Goal: Task Accomplishment & Management: Manage account settings

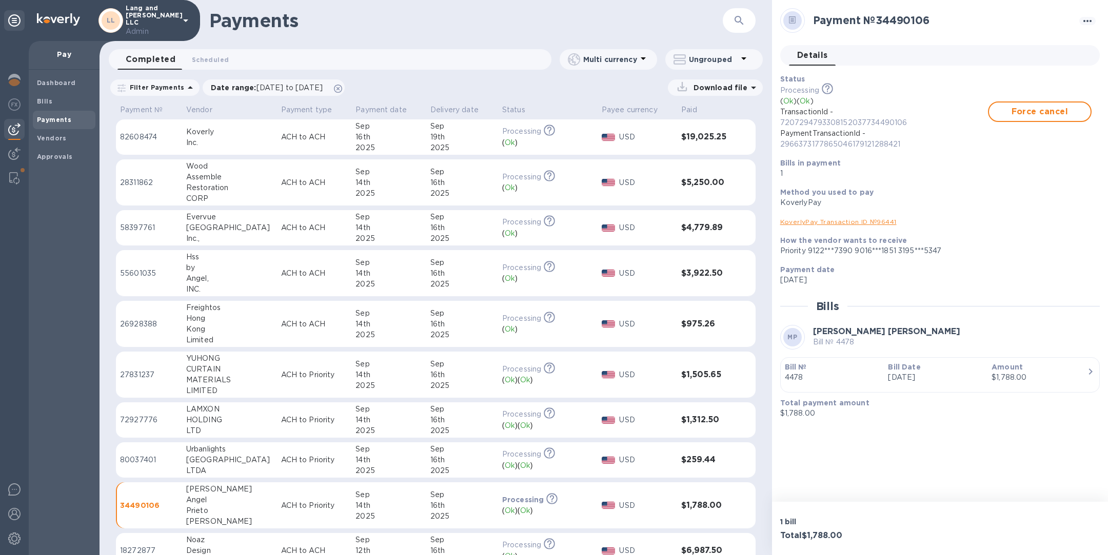
scroll to position [57, 0]
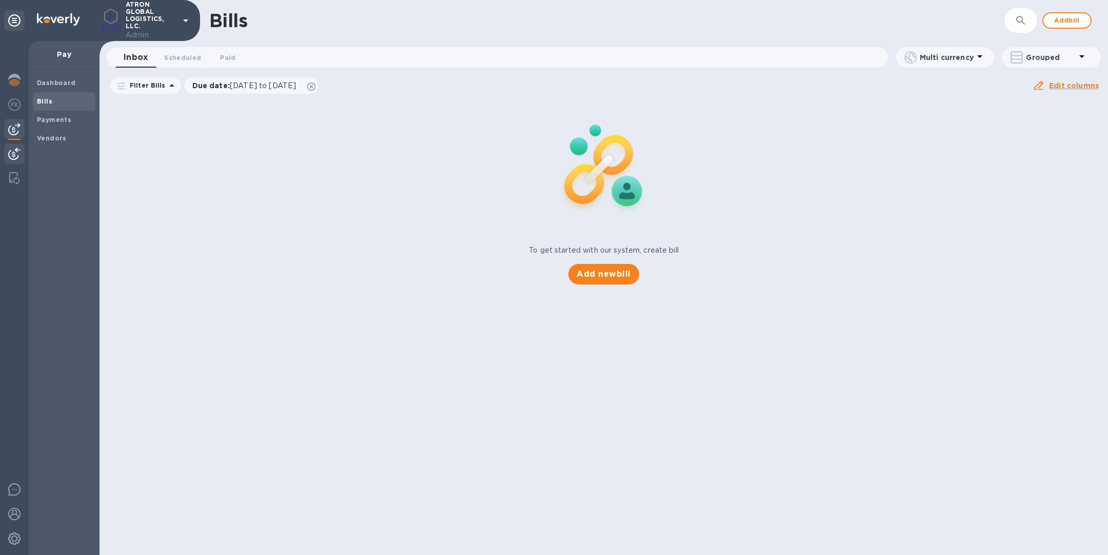
click at [18, 161] on div at bounding box center [14, 155] width 21 height 23
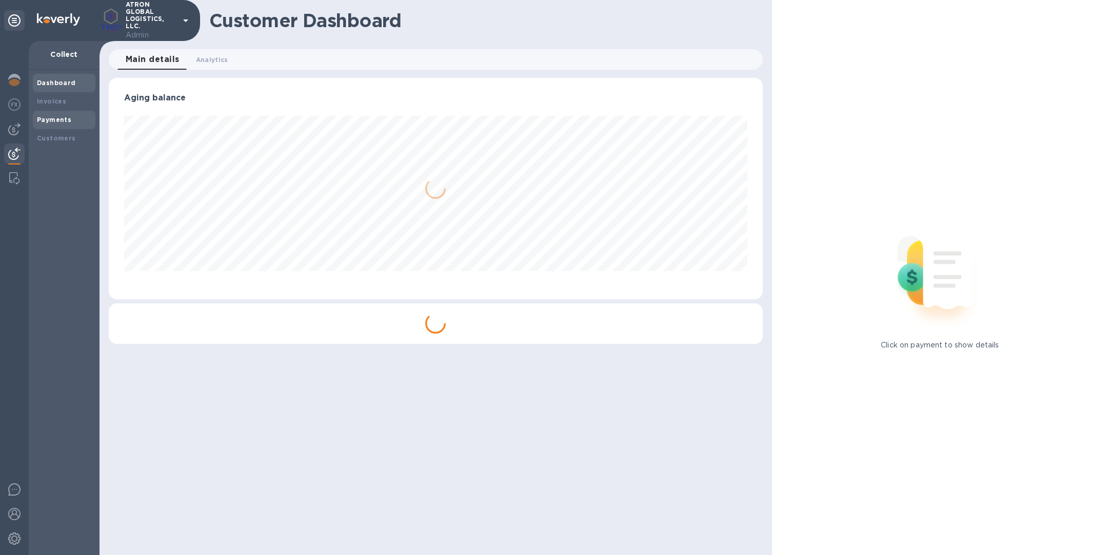
scroll to position [222, 653]
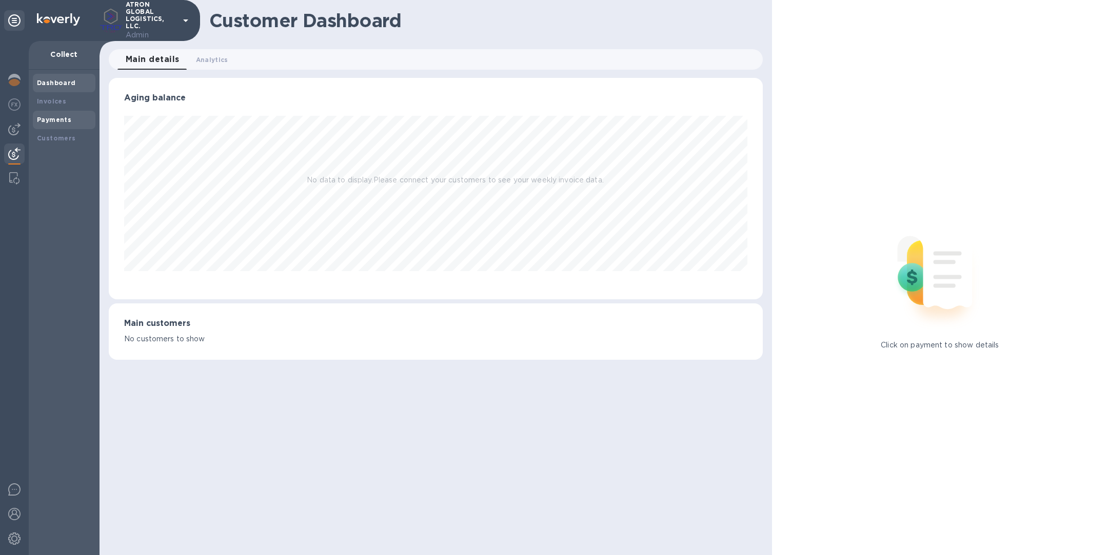
click at [72, 115] on div "Payments" at bounding box center [64, 120] width 54 height 10
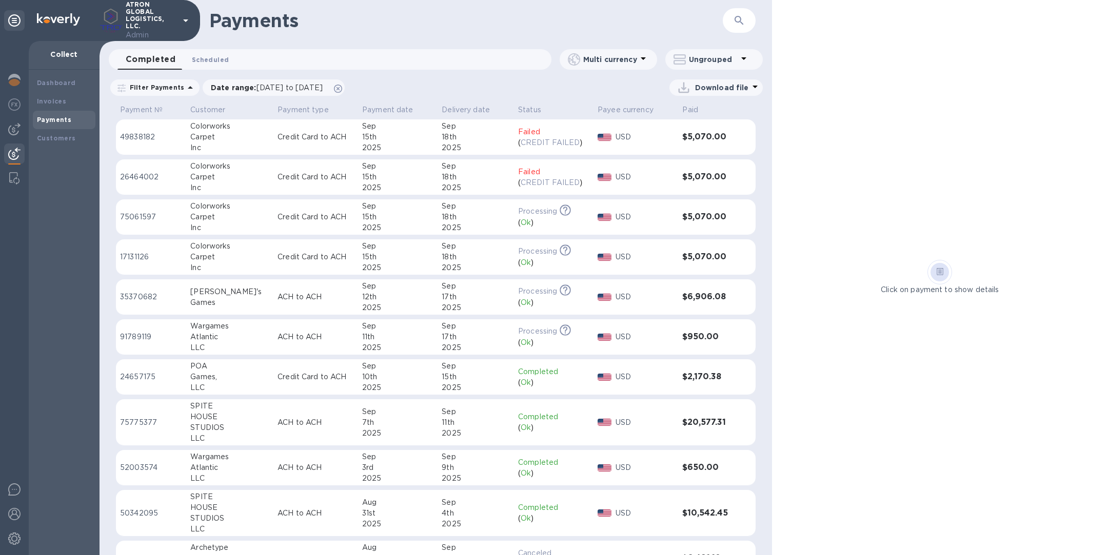
click at [192, 61] on span "Scheduled 0" at bounding box center [210, 59] width 37 height 11
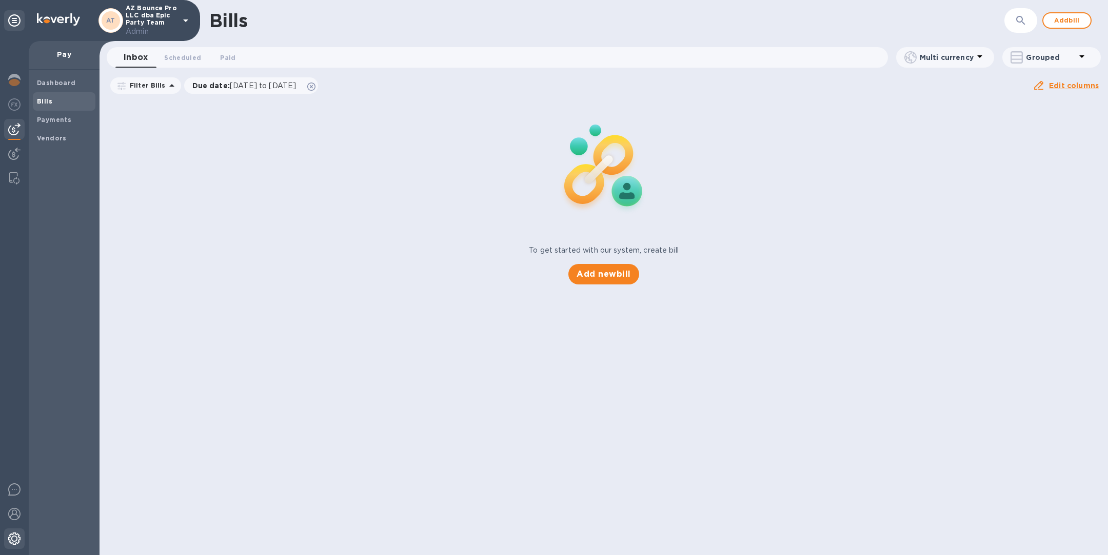
click at [9, 543] on img at bounding box center [14, 539] width 12 height 12
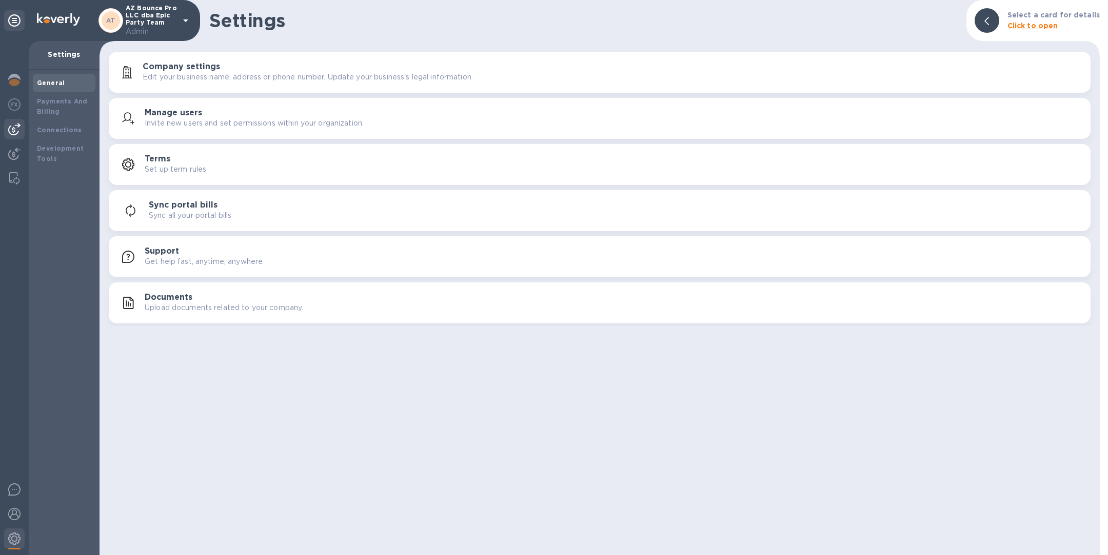
click at [15, 129] on img at bounding box center [14, 129] width 12 height 12
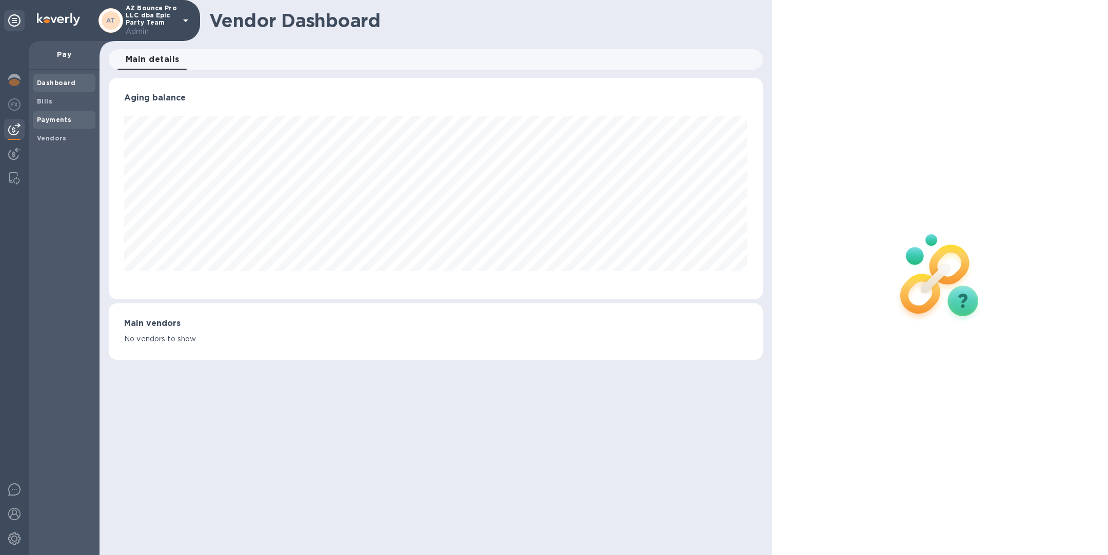
click at [45, 118] on b "Payments" at bounding box center [54, 120] width 34 height 8
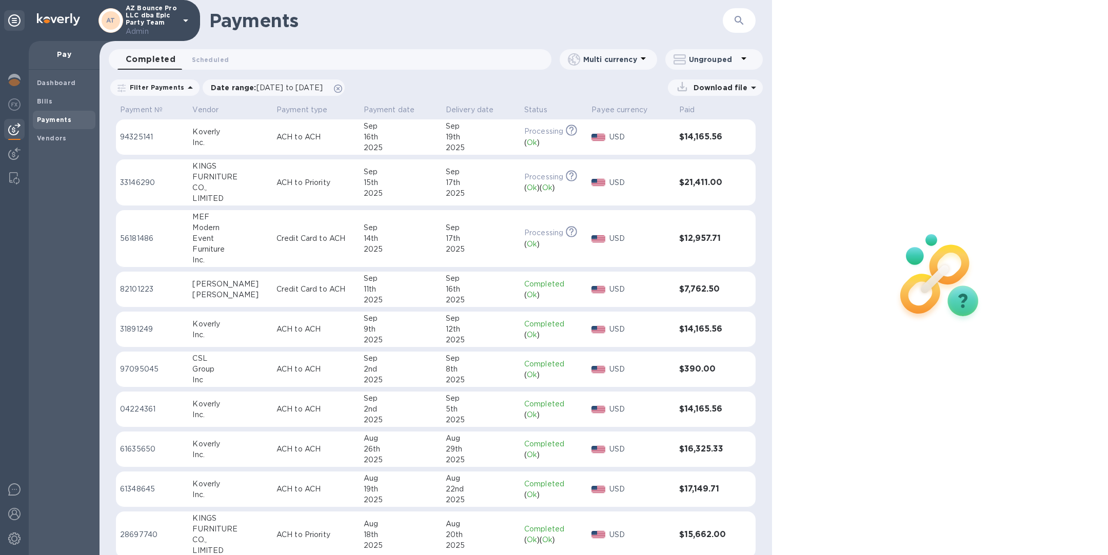
click at [247, 138] on div "Inc." at bounding box center [229, 142] width 75 height 11
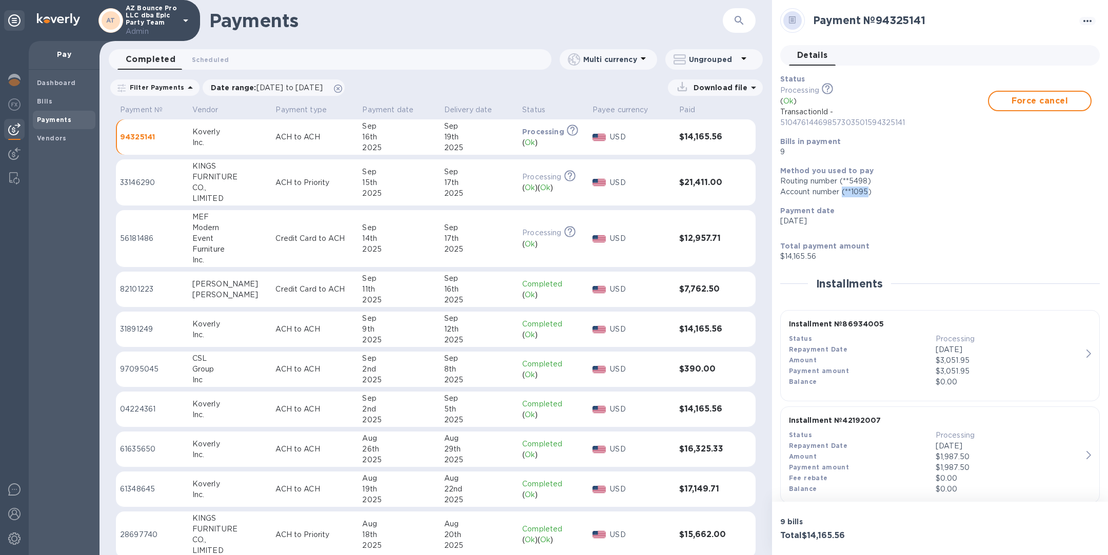
drag, startPoint x: 869, startPoint y: 192, endPoint x: 843, endPoint y: 192, distance: 25.6
click at [843, 192] on div "Account number (**1095)" at bounding box center [935, 192] width 311 height 11
drag, startPoint x: 816, startPoint y: 255, endPoint x: 785, endPoint y: 255, distance: 31.8
click at [785, 255] on p "$14,165.56" at bounding box center [935, 256] width 311 height 11
drag, startPoint x: 778, startPoint y: 123, endPoint x: 925, endPoint y: 123, distance: 146.6
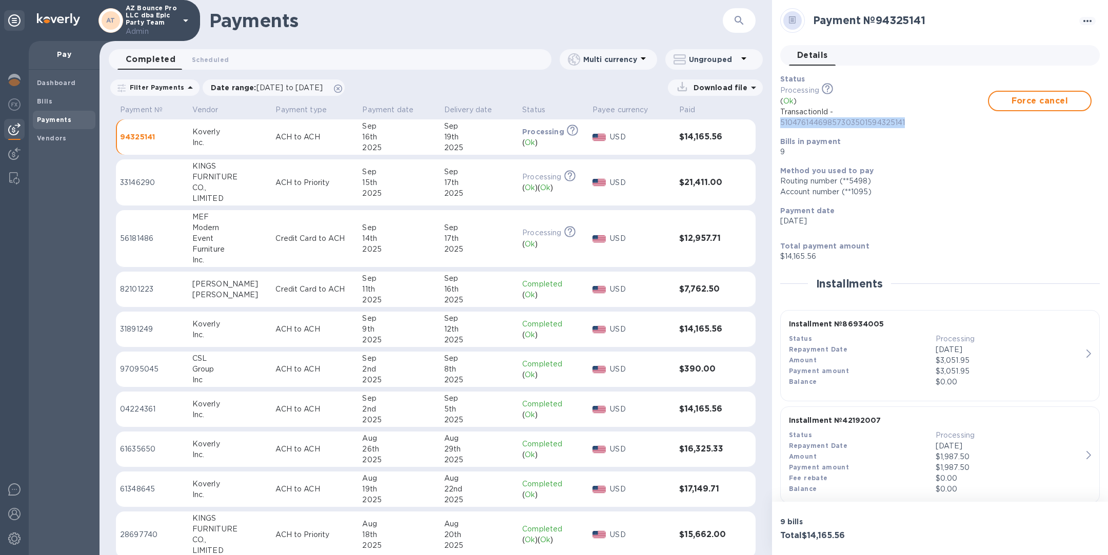
click at [925, 123] on div "Status Processing This payment is under compliance review, which may take up to…" at bounding box center [935, 116] width 319 height 92
copy p "51047614469857303501594325141"
drag, startPoint x: 850, startPoint y: 534, endPoint x: 806, endPoint y: 535, distance: 44.1
click at [806, 535] on h3 "Total $14,165.56" at bounding box center [858, 536] width 156 height 10
copy h3 "14,165.56"
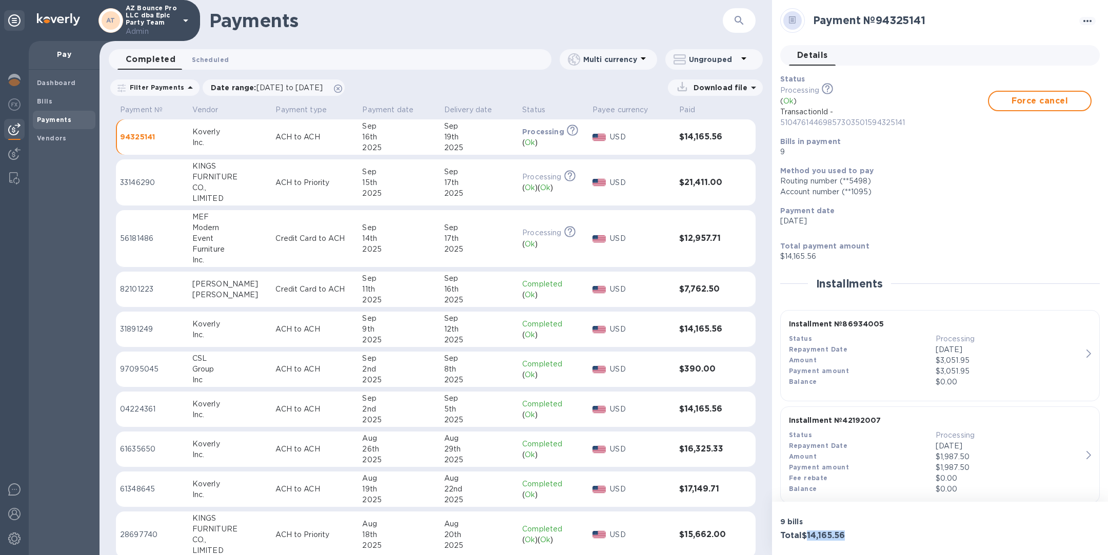
click at [217, 57] on span "Scheduled 0" at bounding box center [210, 59] width 37 height 11
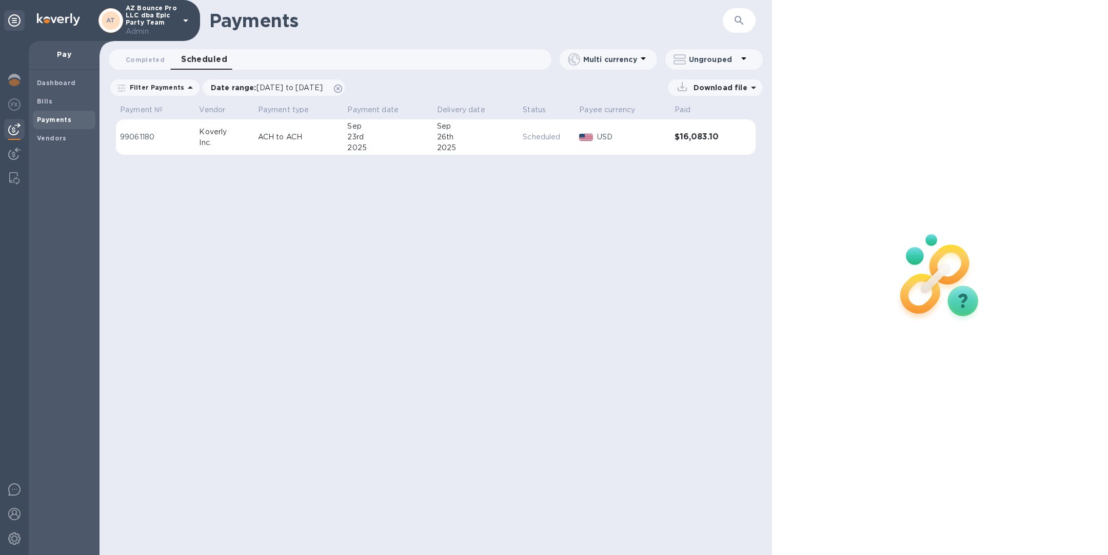
click at [245, 143] on div "Inc." at bounding box center [224, 142] width 50 height 11
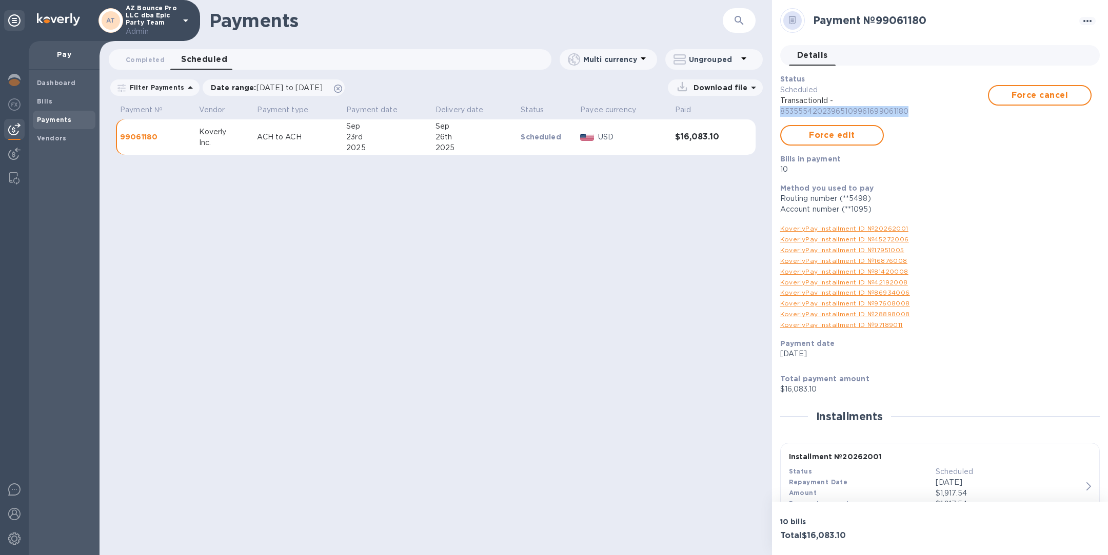
drag, startPoint x: 915, startPoint y: 108, endPoint x: 779, endPoint y: 109, distance: 136.4
click at [779, 109] on div "Status Scheduled TransactionId - 85355542023965109961699061180 Force cancel For…" at bounding box center [935, 124] width 319 height 109
copy p "85355542023965109961699061180"
click at [847, 136] on span "Force edit" at bounding box center [831, 135] width 85 height 12
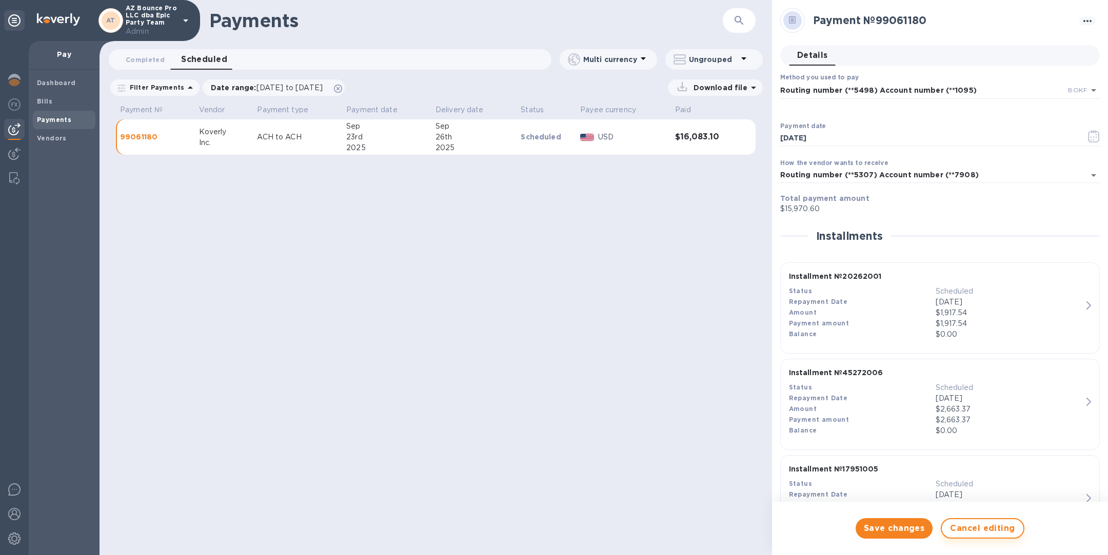
click at [976, 535] on button "Cancel editing" at bounding box center [981, 528] width 83 height 21
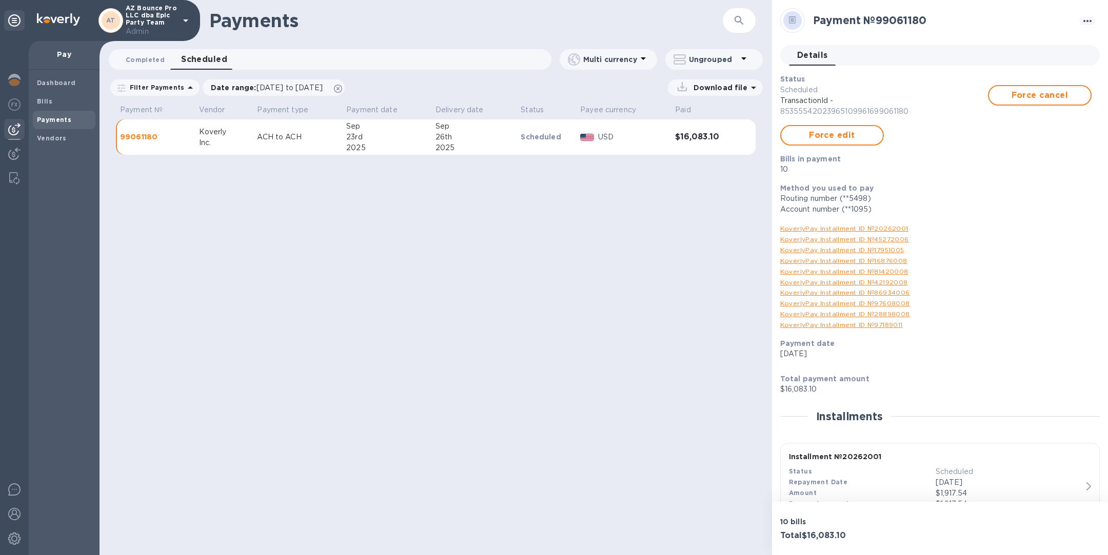
click at [142, 58] on span "Completed 0" at bounding box center [145, 59] width 39 height 11
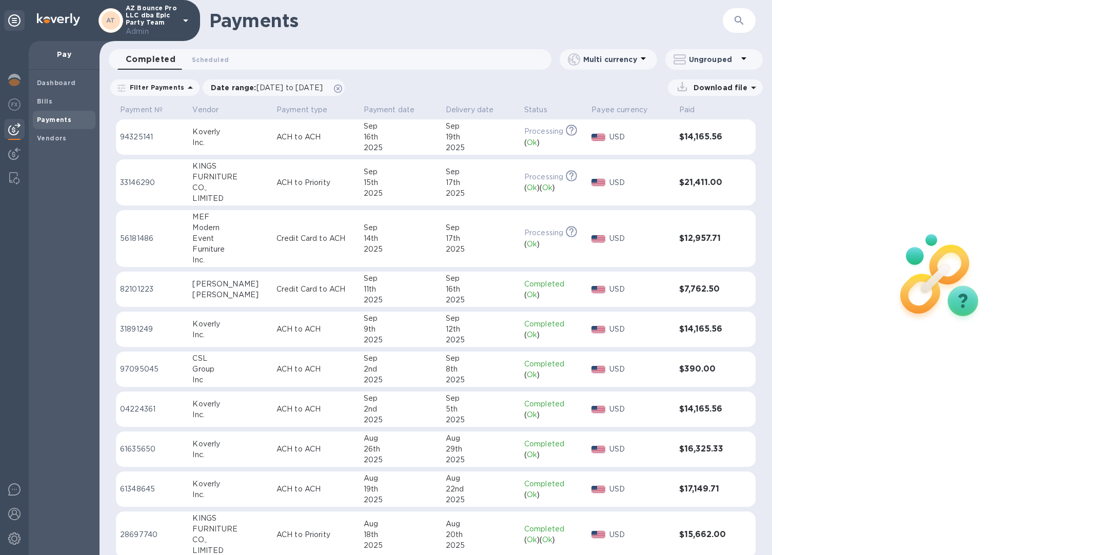
click at [332, 135] on p "ACH to ACH" at bounding box center [315, 137] width 79 height 11
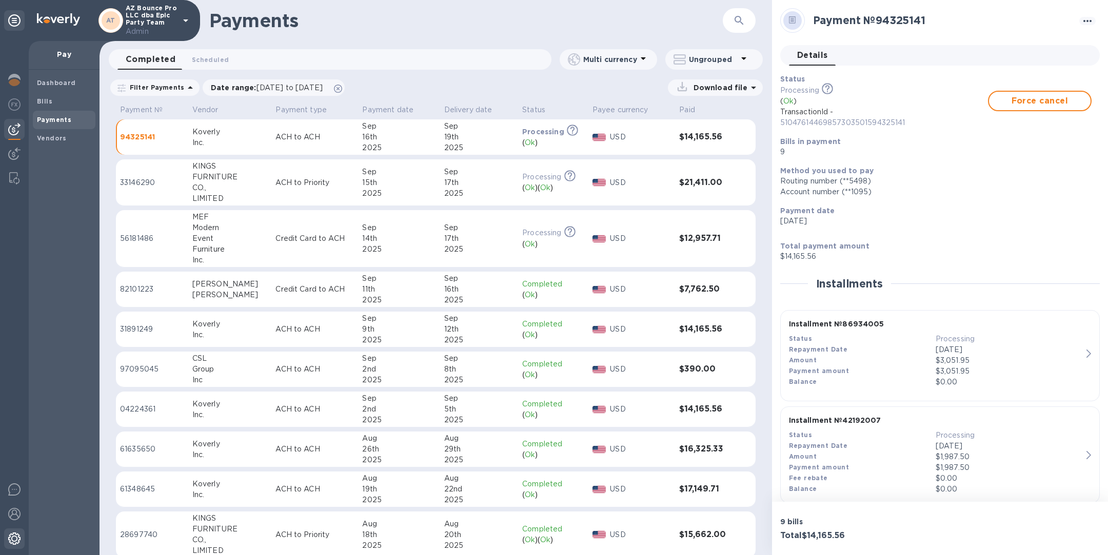
click at [7, 544] on div at bounding box center [14, 540] width 21 height 23
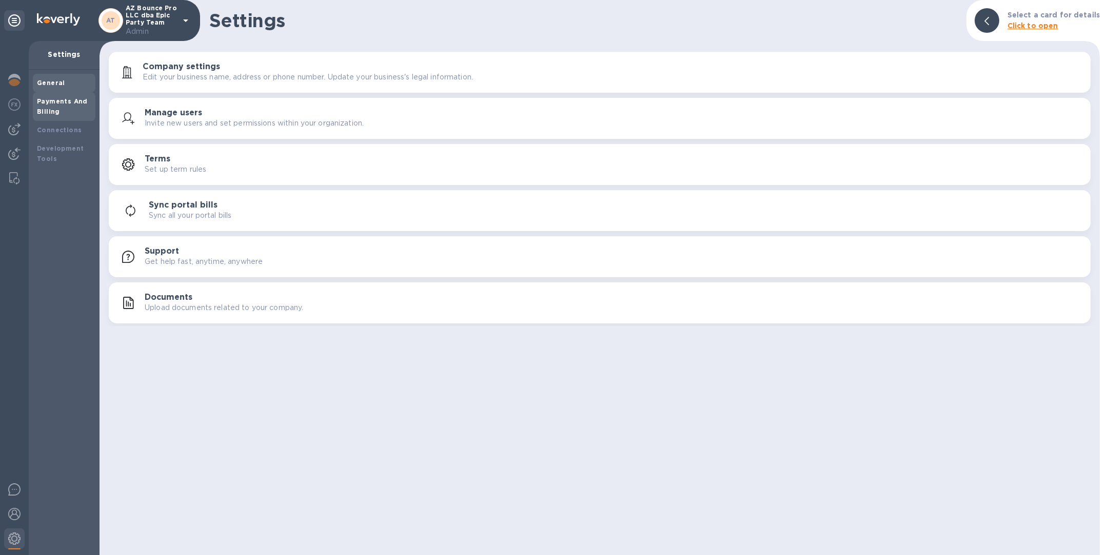
click at [61, 100] on b "Payments And Billing" at bounding box center [62, 106] width 51 height 18
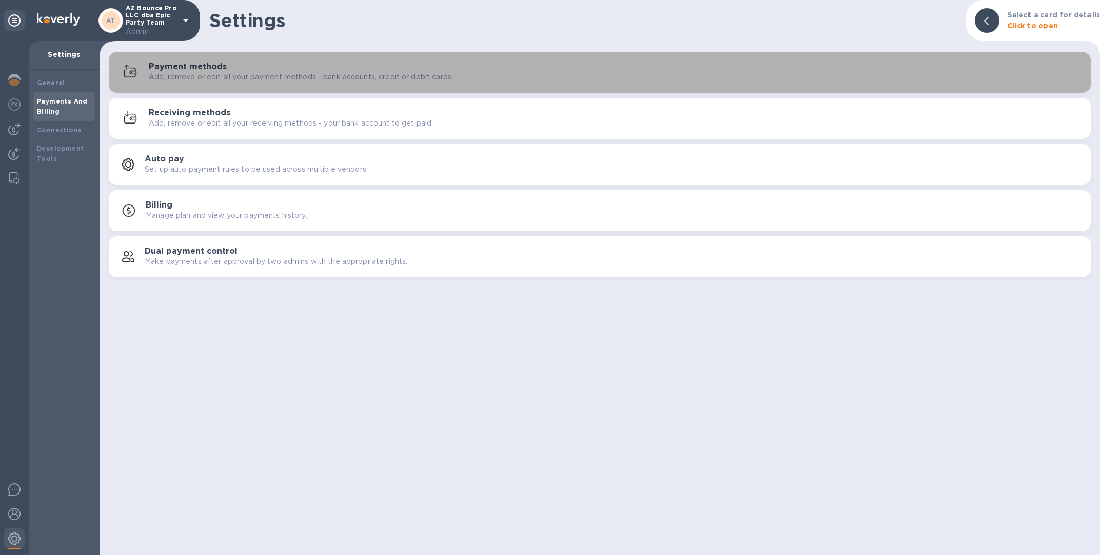
click at [186, 78] on p "Add, remove or edit all your payment methods - bank accounts, credit or debit c…" at bounding box center [301, 77] width 304 height 11
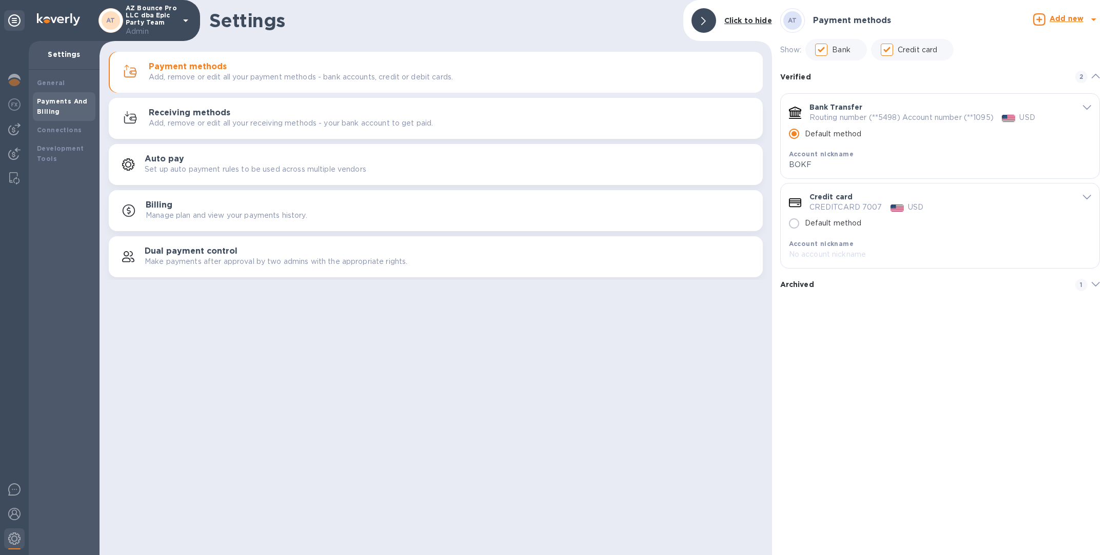
click at [853, 286] on div "Archived 1" at bounding box center [939, 285] width 319 height 12
